Goal: Transaction & Acquisition: Purchase product/service

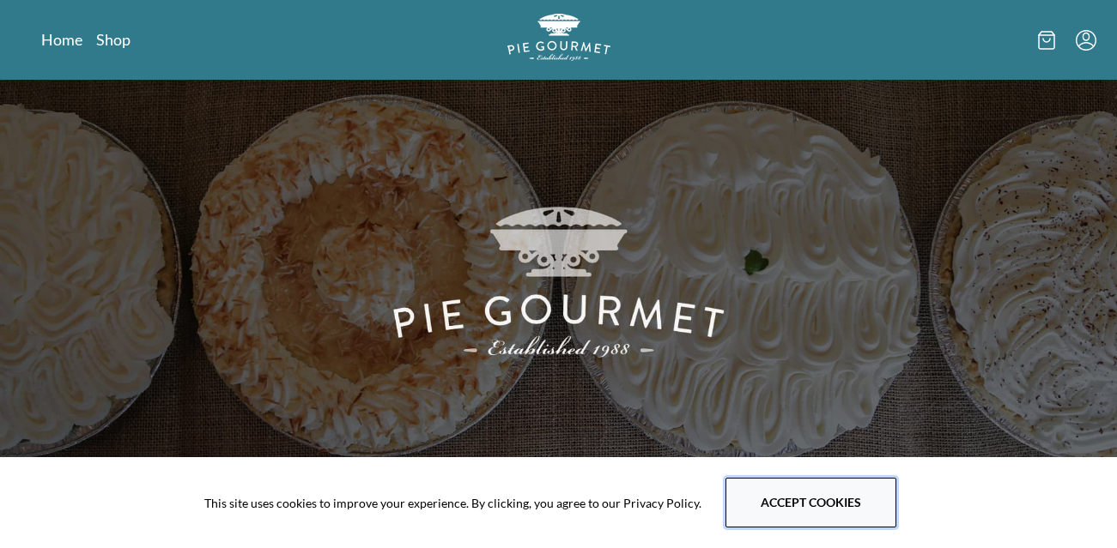
click at [817, 499] on button "Accept cookies" at bounding box center [810, 503] width 171 height 50
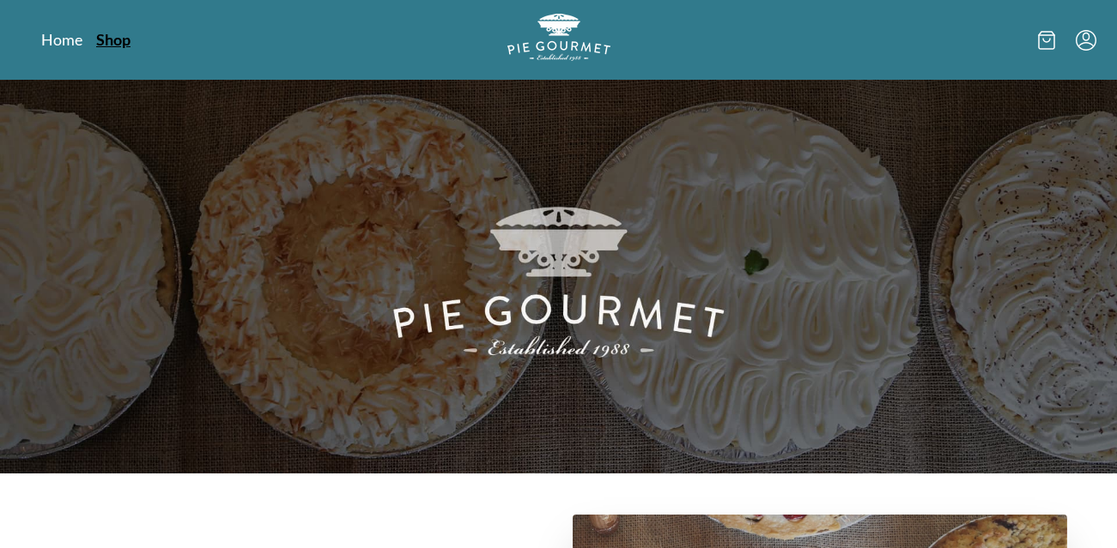
click at [113, 39] on link "Shop" at bounding box center [113, 39] width 34 height 21
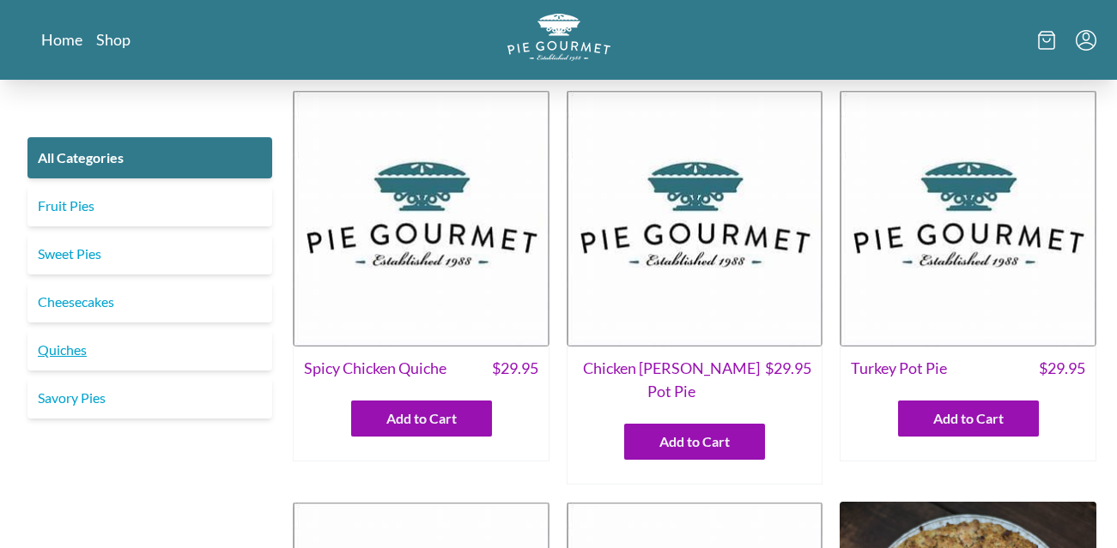
click at [68, 342] on link "Quiches" at bounding box center [149, 350] width 245 height 41
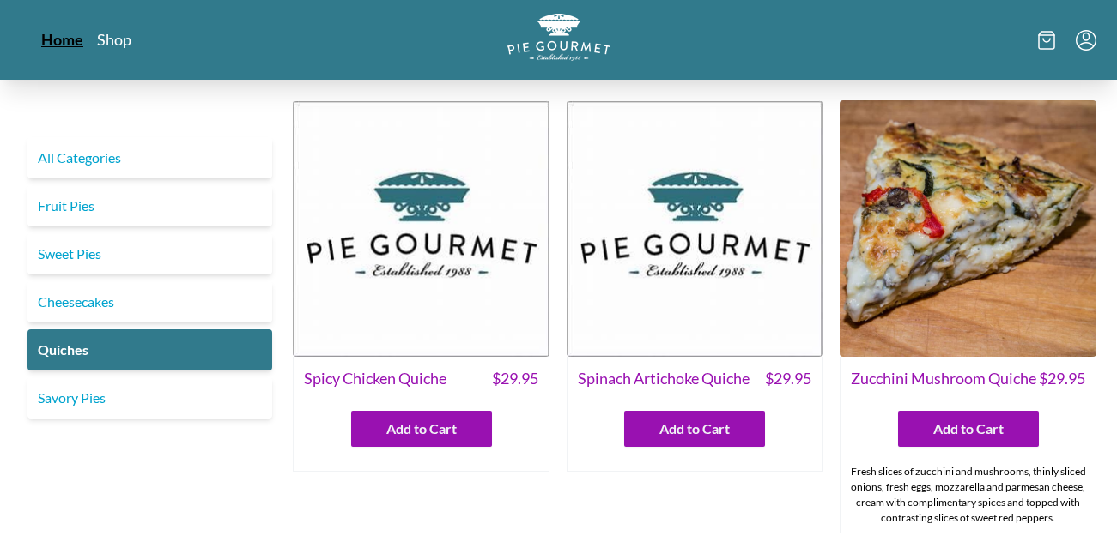
click at [57, 41] on link "Home" at bounding box center [62, 39] width 42 height 21
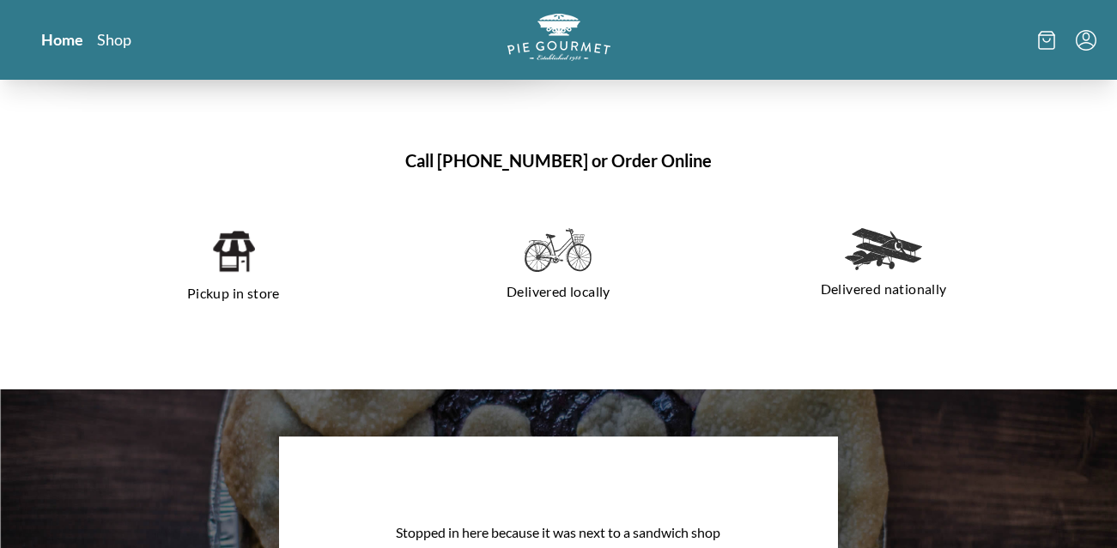
scroll to position [1189, 0]
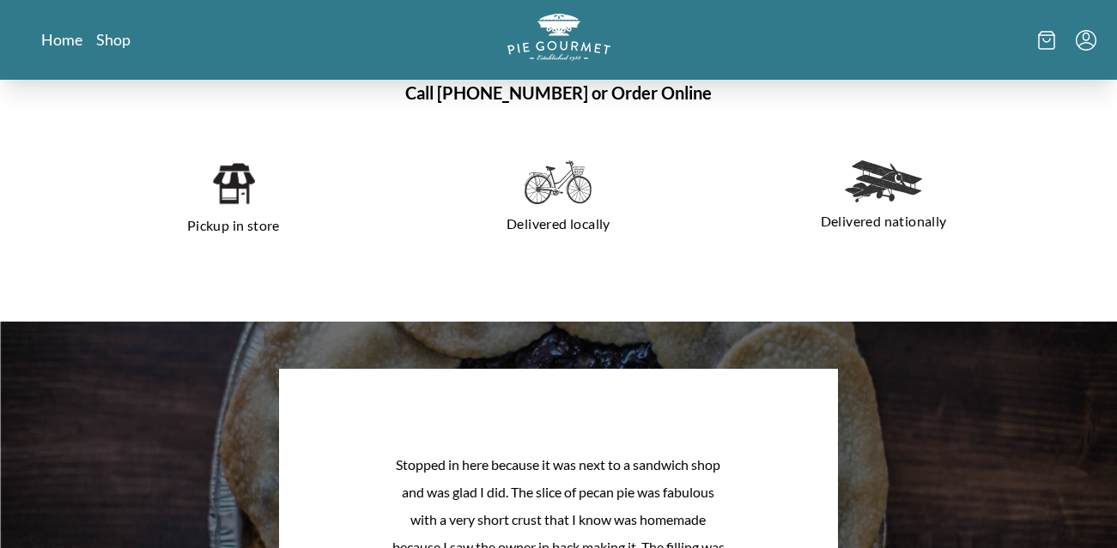
click at [560, 208] on div "Delivered locally" at bounding box center [559, 200] width 312 height 106
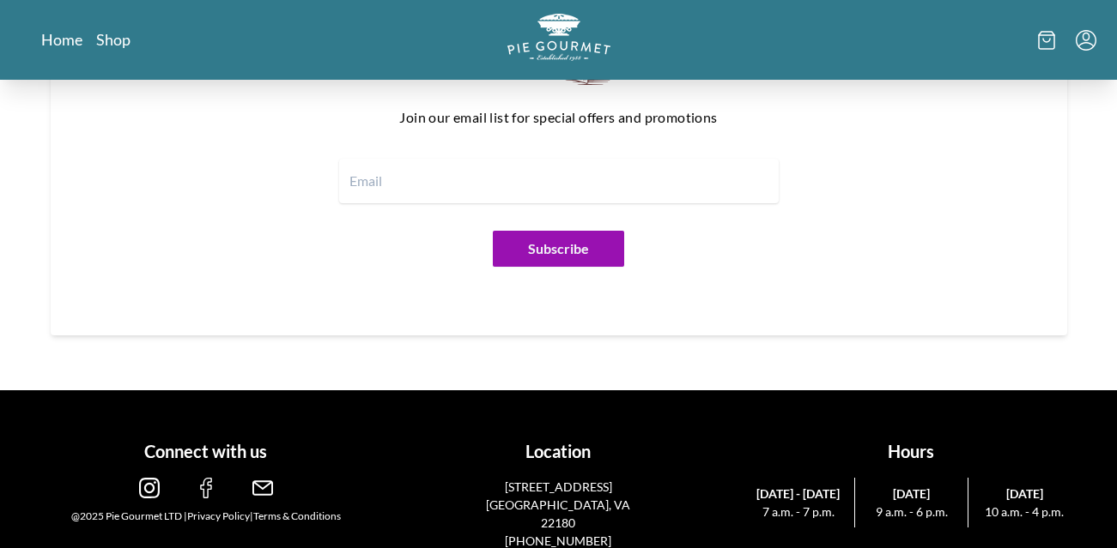
scroll to position [2149, 0]
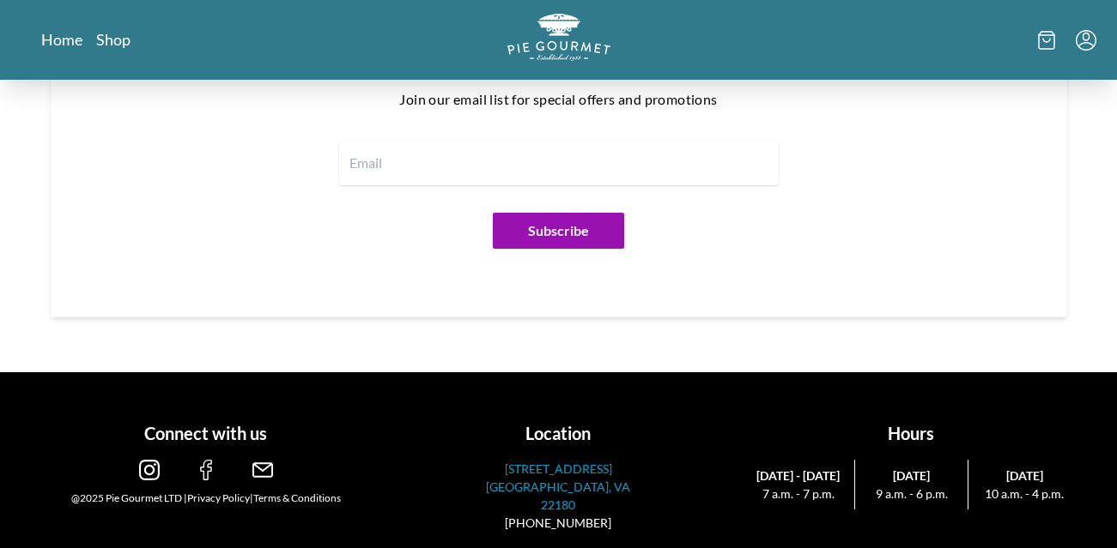
click at [587, 488] on p "[GEOGRAPHIC_DATA], VA 22180" at bounding box center [558, 496] width 169 height 36
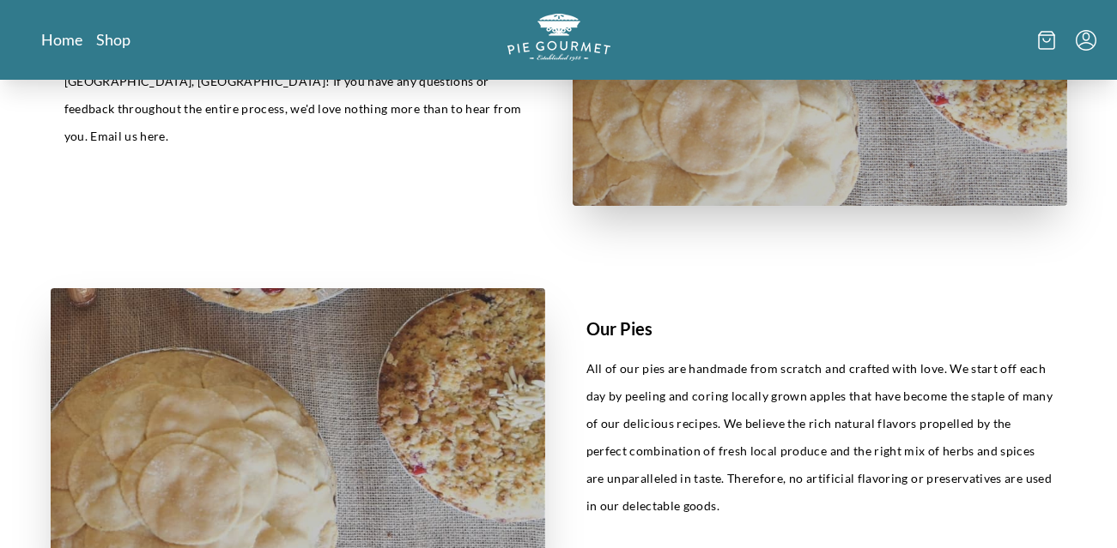
scroll to position [0, 0]
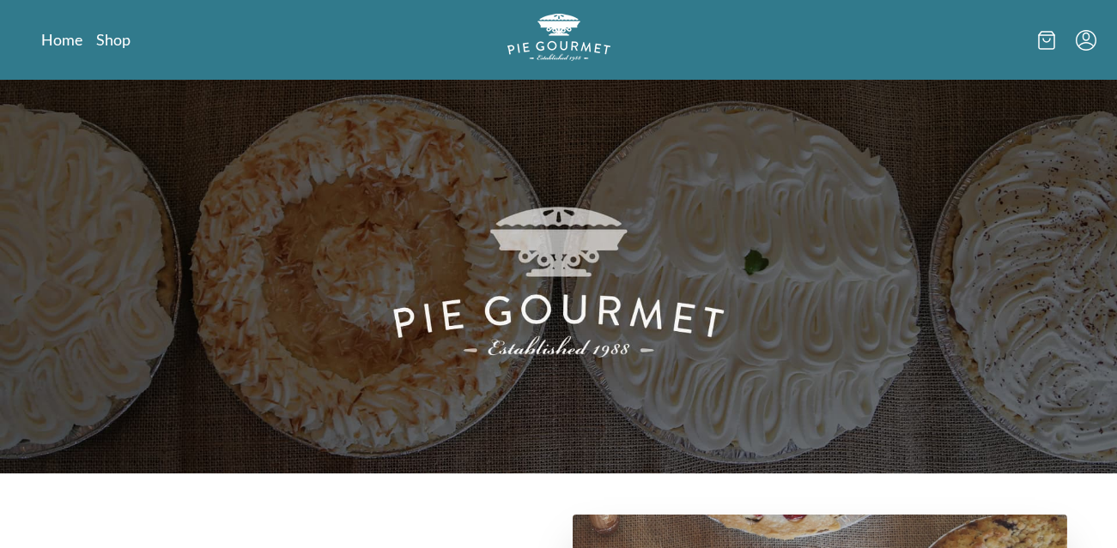
click at [1046, 42] on icon at bounding box center [1046, 40] width 7 height 3
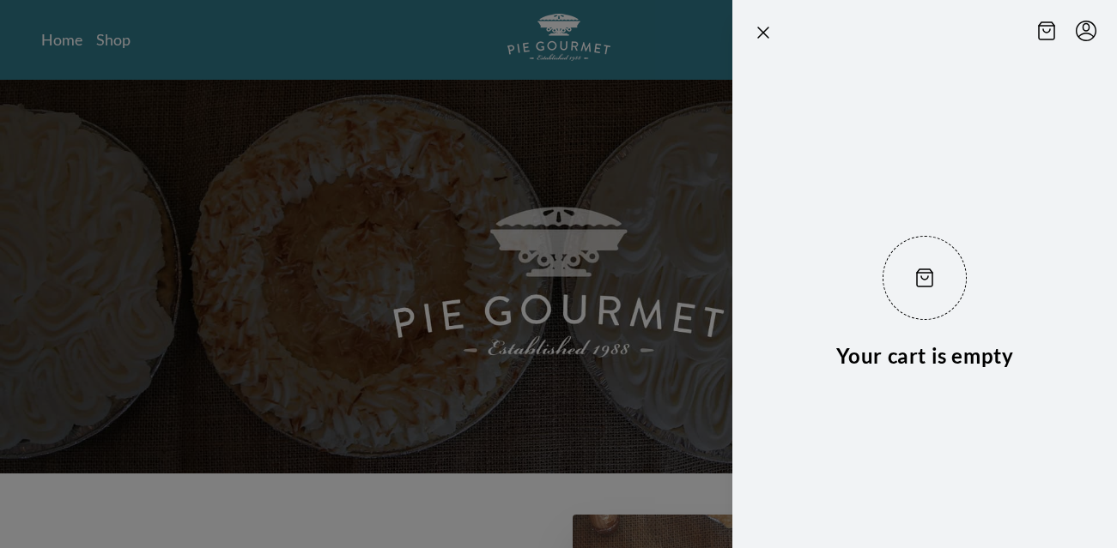
click at [668, 132] on div at bounding box center [558, 274] width 1117 height 548
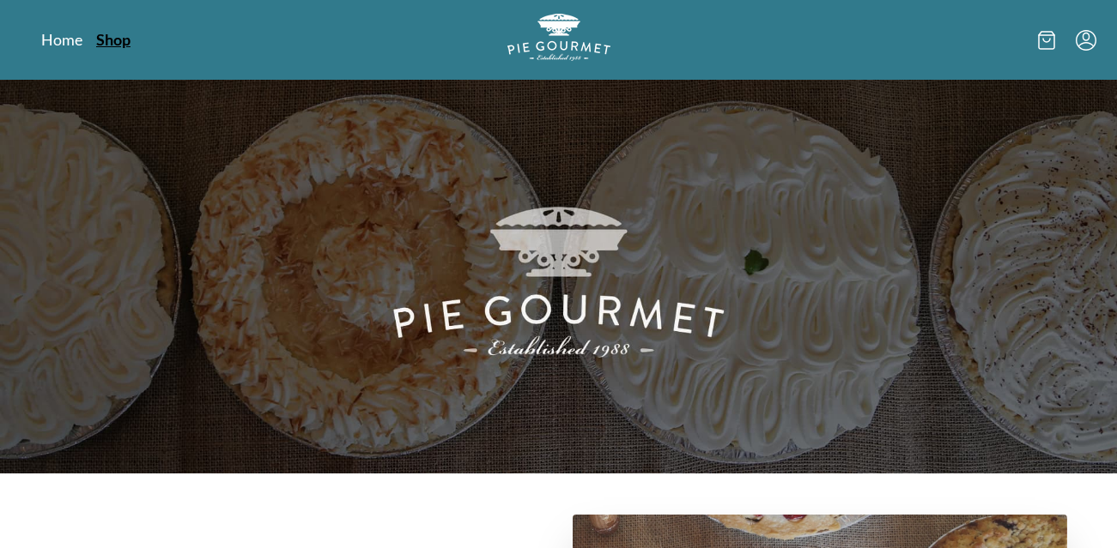
click at [106, 35] on link "Shop" at bounding box center [113, 39] width 34 height 21
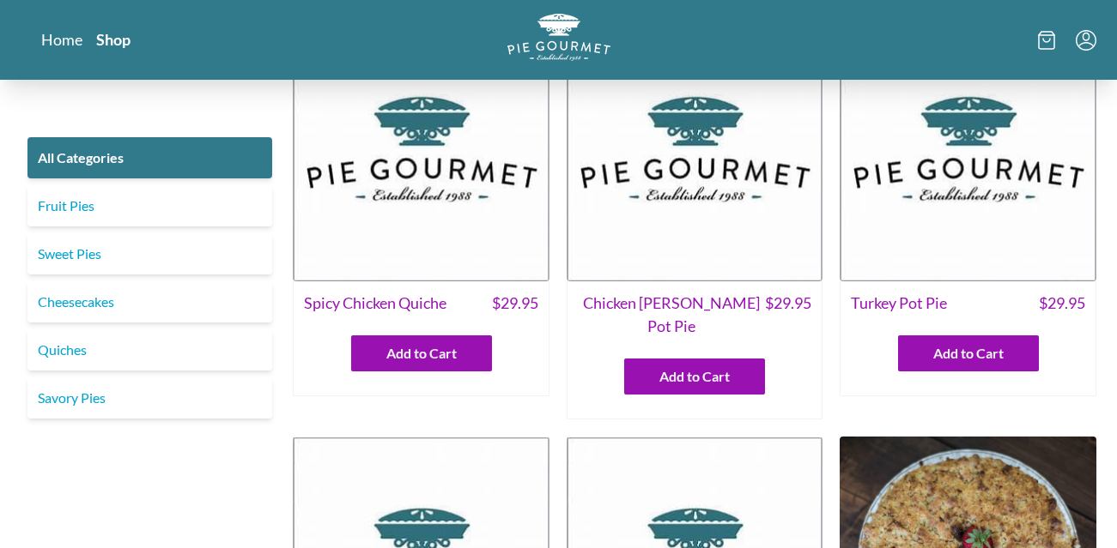
scroll to position [67, 0]
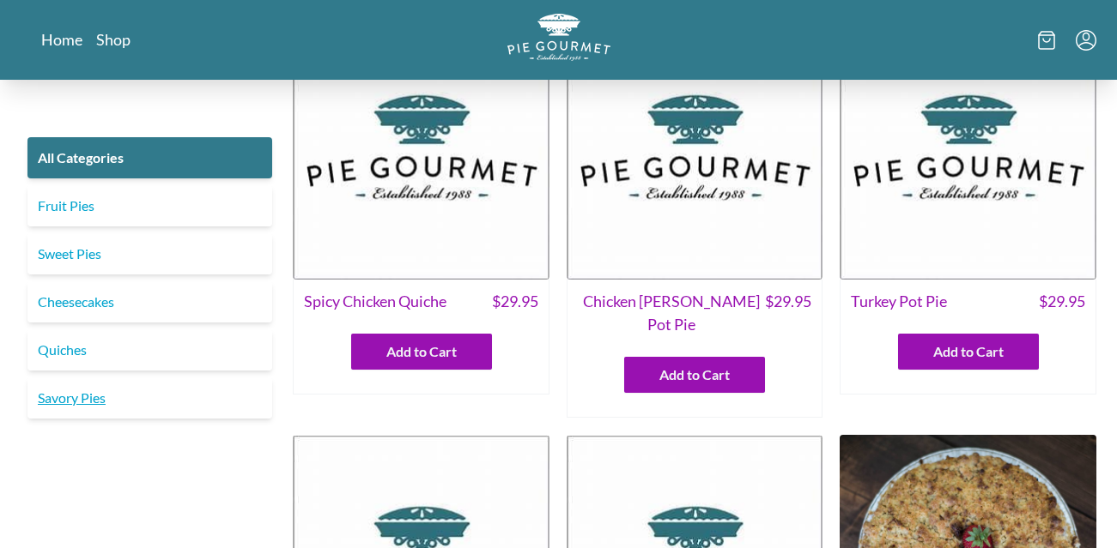
click at [70, 396] on link "Savory Pies" at bounding box center [149, 398] width 245 height 41
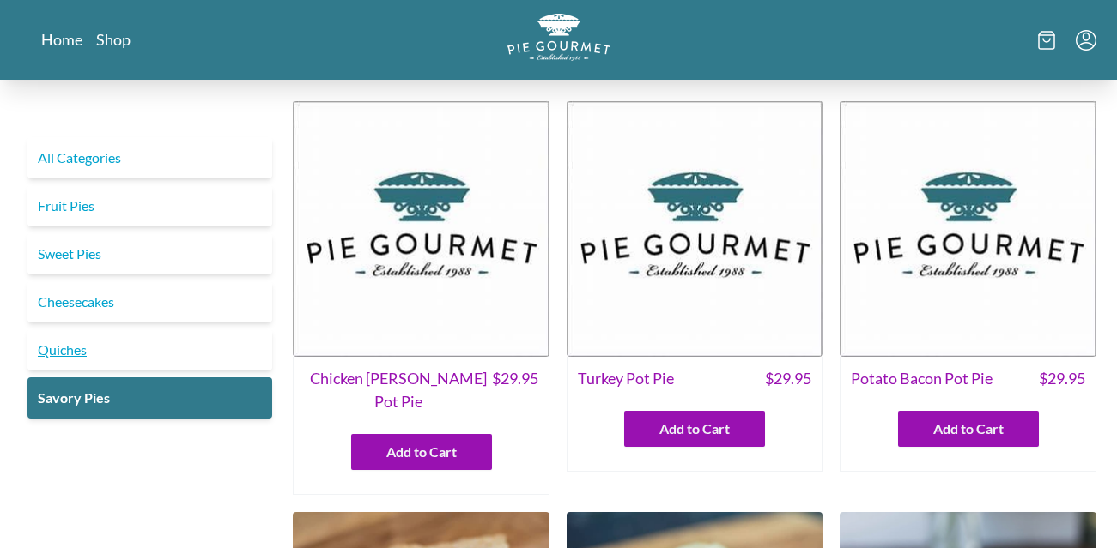
click at [65, 348] on link "Quiches" at bounding box center [149, 350] width 245 height 41
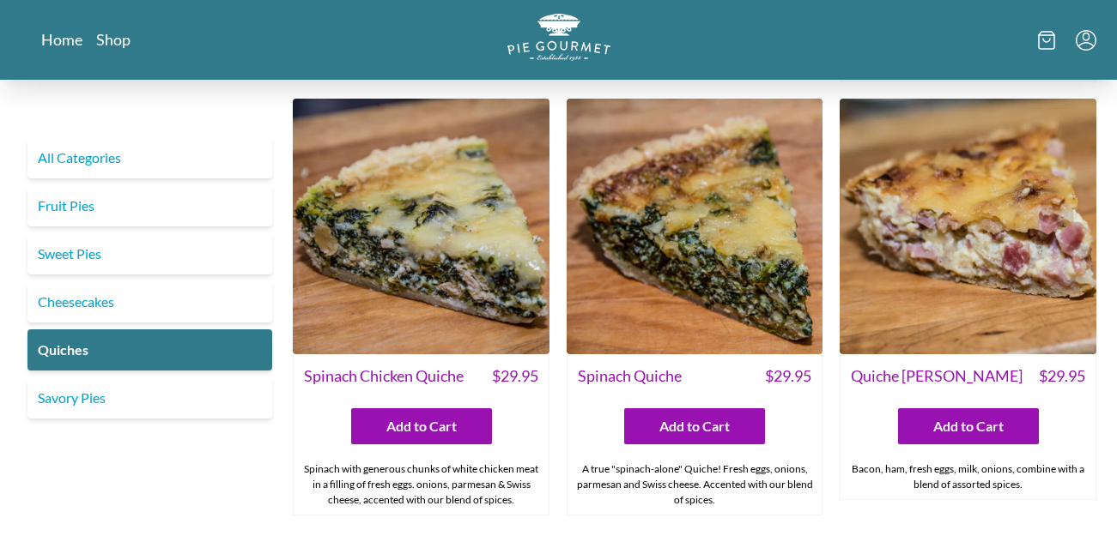
scroll to position [454, 0]
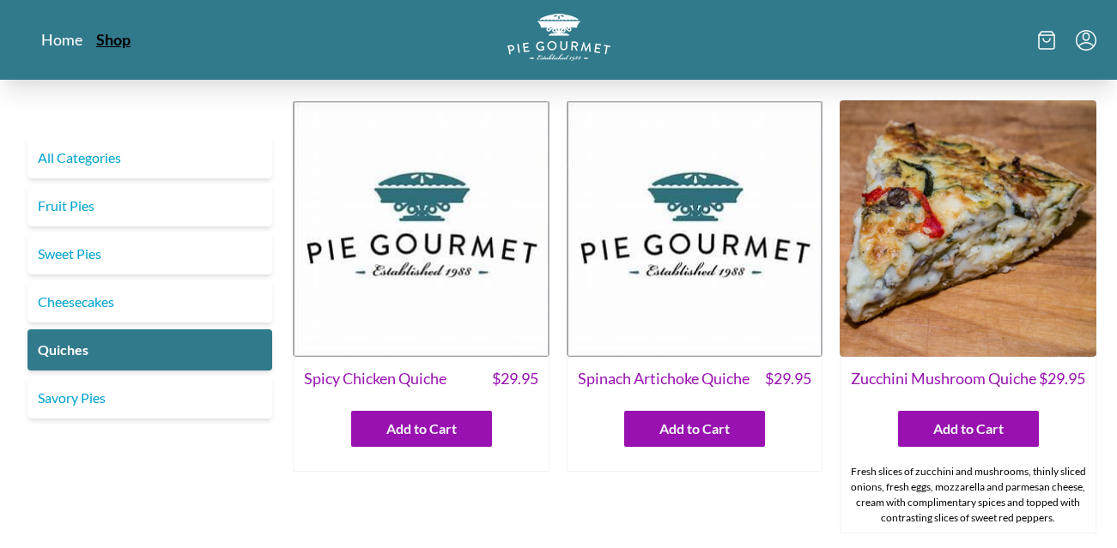
click at [112, 47] on link "Shop" at bounding box center [113, 39] width 34 height 21
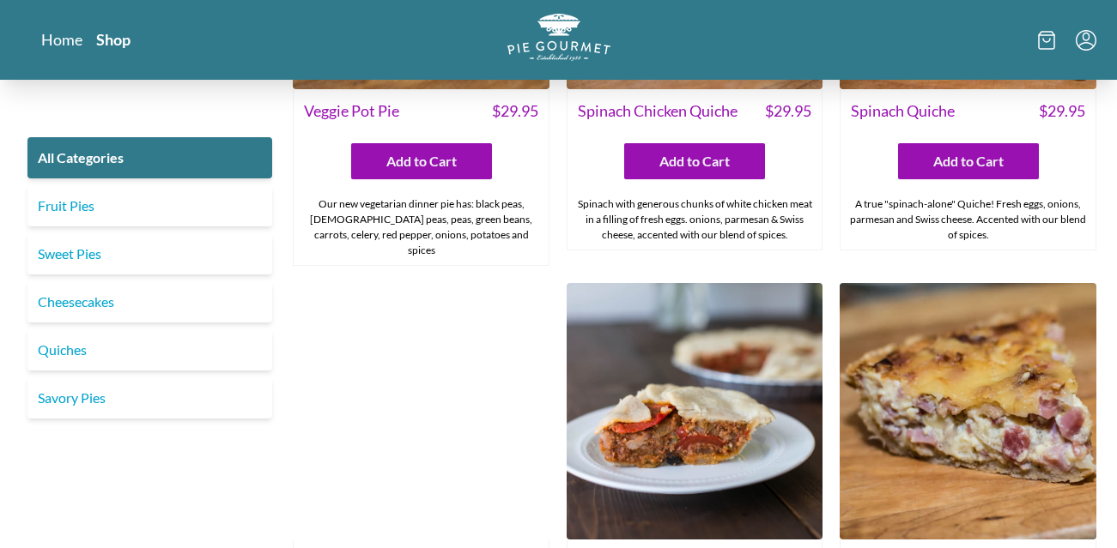
scroll to position [1647, 0]
